Goal: Entertainment & Leisure: Consume media (video, audio)

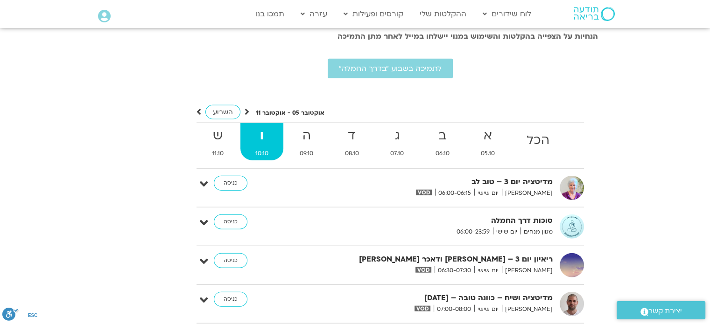
scroll to position [2194, 0]
click at [303, 133] on link "ה 09.10" at bounding box center [306, 141] width 43 height 37
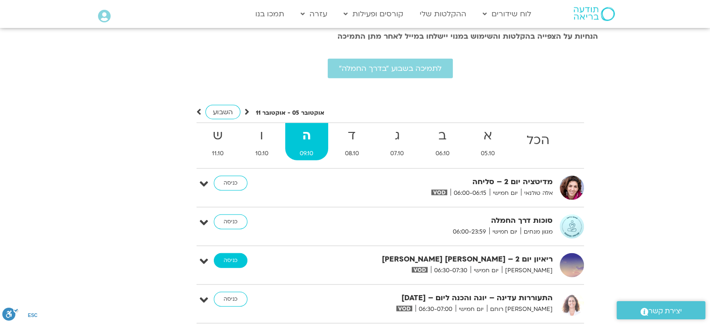
click at [232, 253] on link "כניסה" at bounding box center [231, 260] width 34 height 15
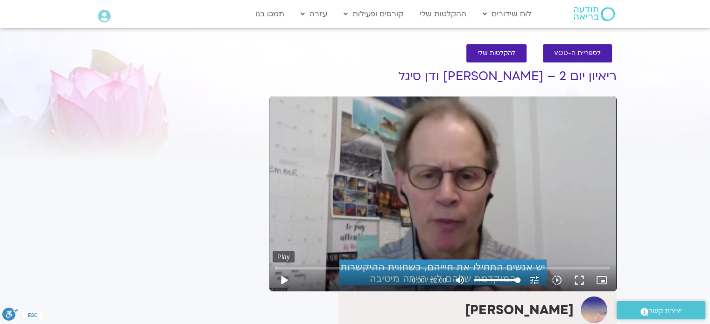
click at [284, 280] on button "play_arrow" at bounding box center [284, 280] width 22 height 22
click at [577, 278] on button "fullscreen" at bounding box center [579, 280] width 22 height 22
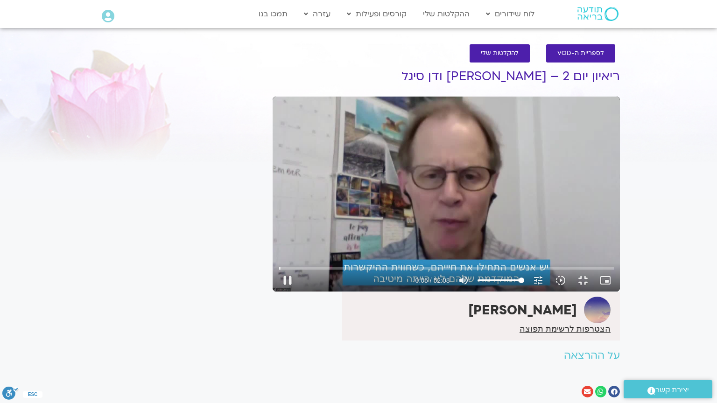
type input "5.516325"
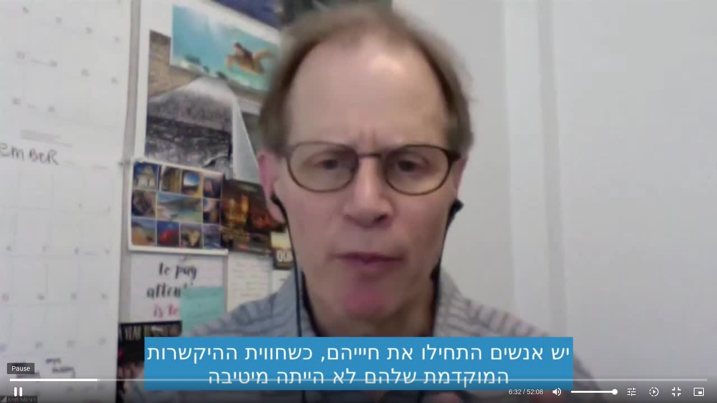
click at [17, 324] on button "pause" at bounding box center [18, 392] width 22 height 22
click at [22, 324] on button "play_arrow" at bounding box center [18, 392] width 22 height 22
type input "394.72793"
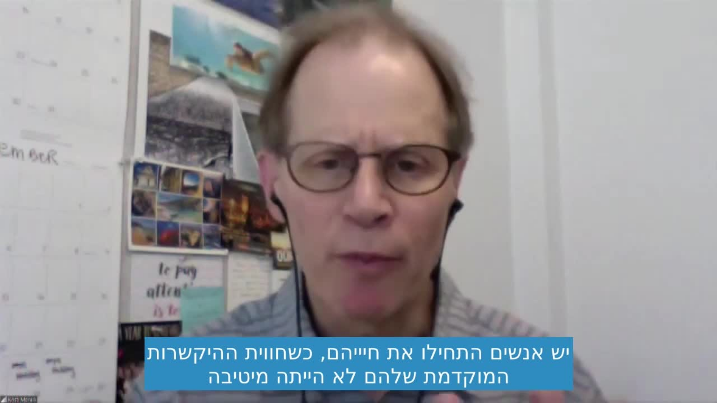
click at [7, 324] on button "pause" at bounding box center [18, 392] width 22 height 22
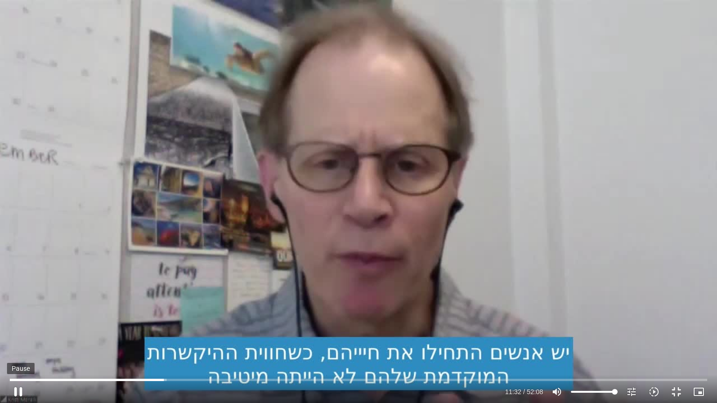
click at [21, 324] on button "pause" at bounding box center [18, 392] width 22 height 22
click at [20, 324] on button "play_arrow" at bounding box center [18, 392] width 22 height 22
click at [15, 324] on button "pause" at bounding box center [18, 392] width 22 height 22
click at [18, 324] on button "play_arrow" at bounding box center [18, 392] width 22 height 22
click at [15, 324] on button "pause" at bounding box center [18, 392] width 22 height 22
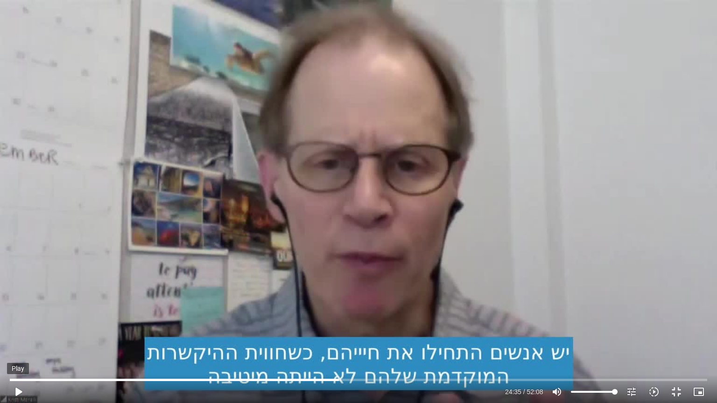
click at [22, 324] on button "play_arrow" at bounding box center [18, 392] width 22 height 22
click at [19, 324] on button "pause" at bounding box center [18, 392] width 22 height 22
click at [18, 324] on button "play_arrow" at bounding box center [18, 392] width 22 height 22
click at [22, 324] on button "pause" at bounding box center [18, 392] width 22 height 22
type input "2009.592326"
